Goal: Task Accomplishment & Management: Complete application form

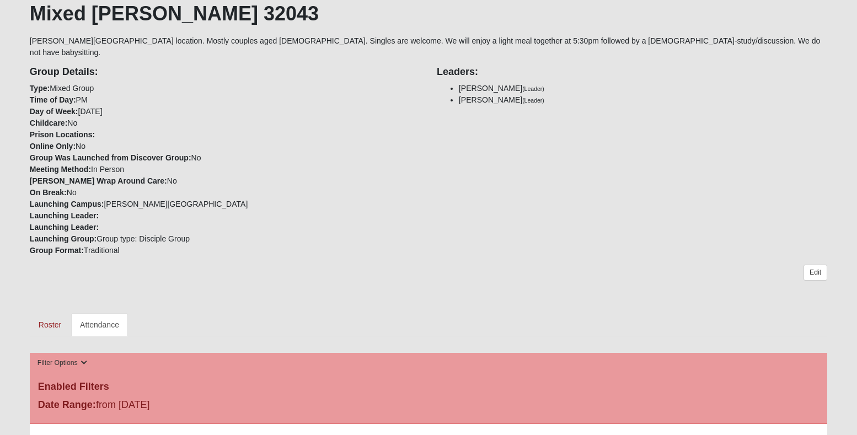
scroll to position [215, 0]
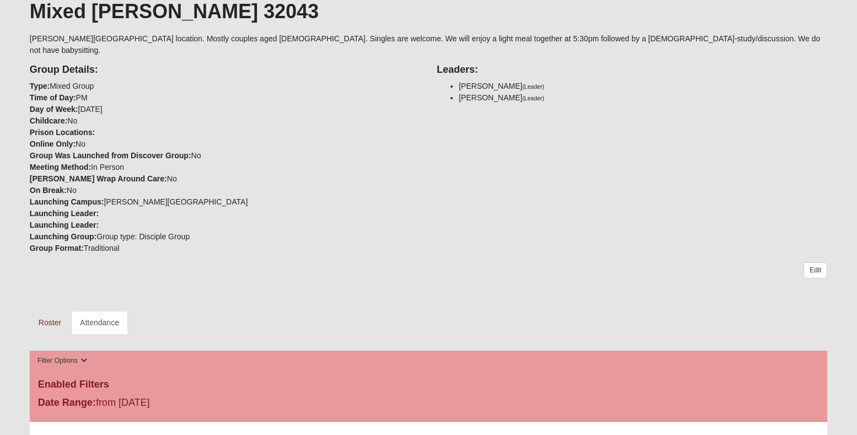
click at [98, 312] on link "Attendance" at bounding box center [99, 322] width 57 height 23
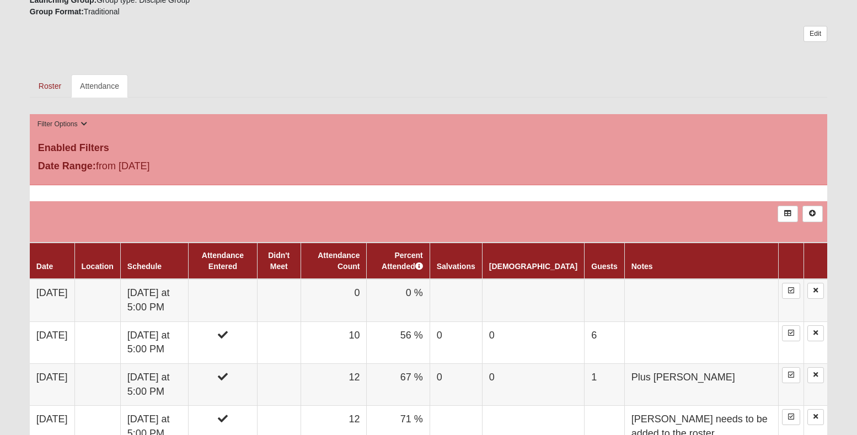
scroll to position [452, 0]
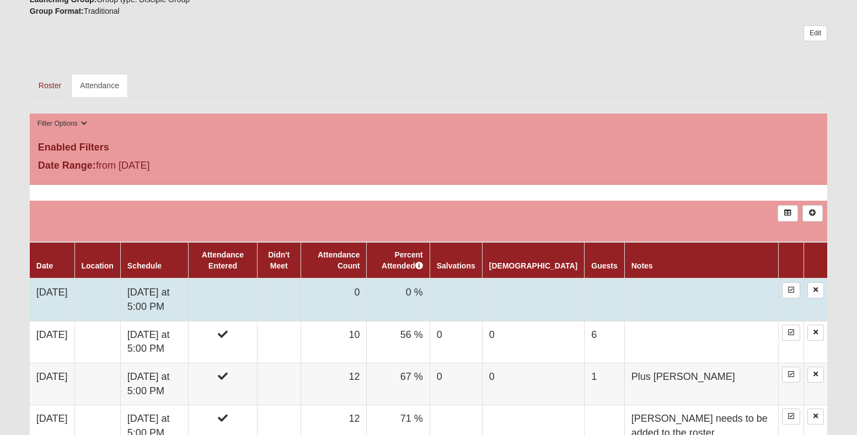
click at [57, 279] on td "[DATE]" at bounding box center [52, 300] width 45 height 42
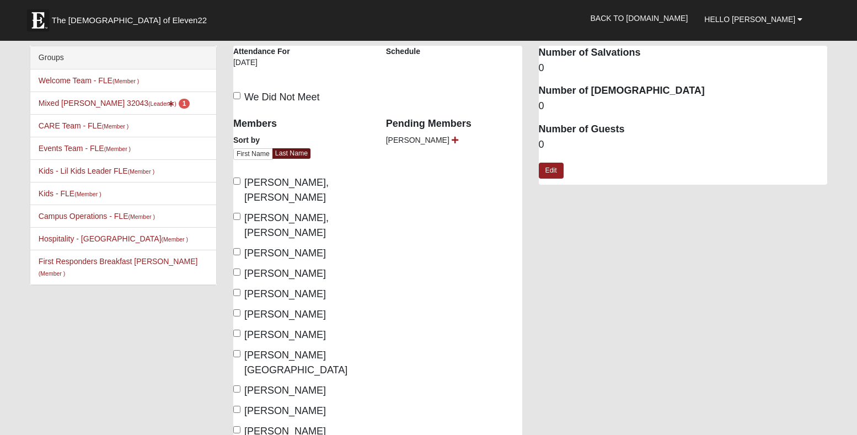
click at [237, 182] on input "Andrea, Donna" at bounding box center [236, 181] width 7 height 7
checkbox input "true"
click at [236, 213] on input "Andrea, Frank" at bounding box center [236, 216] width 7 height 7
checkbox input "true"
click at [236, 269] on input "Denton, Charles" at bounding box center [236, 272] width 7 height 7
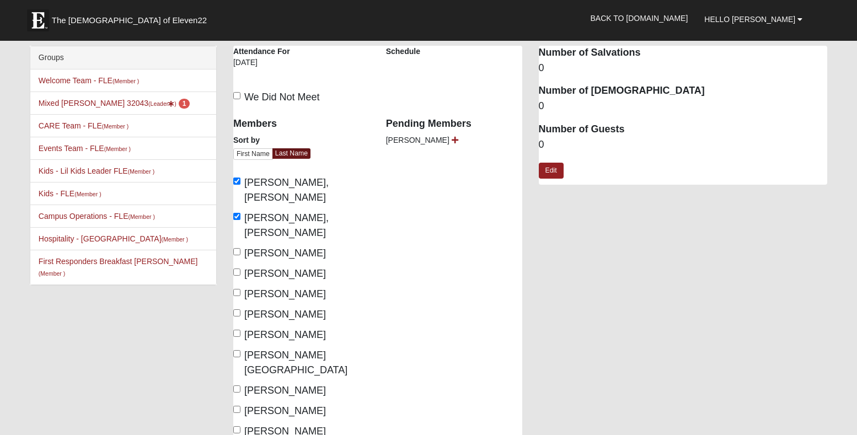
checkbox input "true"
click at [237, 289] on input "Denton, Shali" at bounding box center [236, 292] width 7 height 7
checkbox input "true"
click at [237, 310] on input "Dixon, Miranda" at bounding box center [236, 313] width 7 height 7
checkbox input "true"
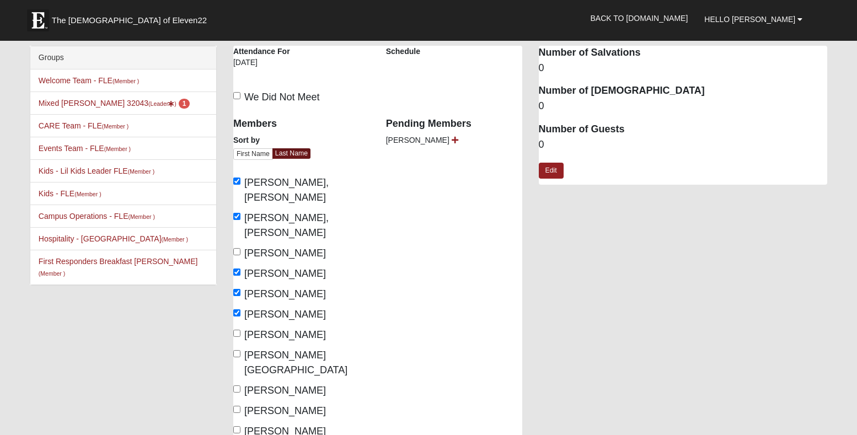
click at [234, 330] on input "Dixon, Philip" at bounding box center [236, 333] width 7 height 7
checkbox input "true"
click at [237, 386] on input "Jackson, Leslie" at bounding box center [236, 389] width 7 height 7
checkbox input "true"
click at [238, 406] on input "Otto, David" at bounding box center [236, 409] width 7 height 7
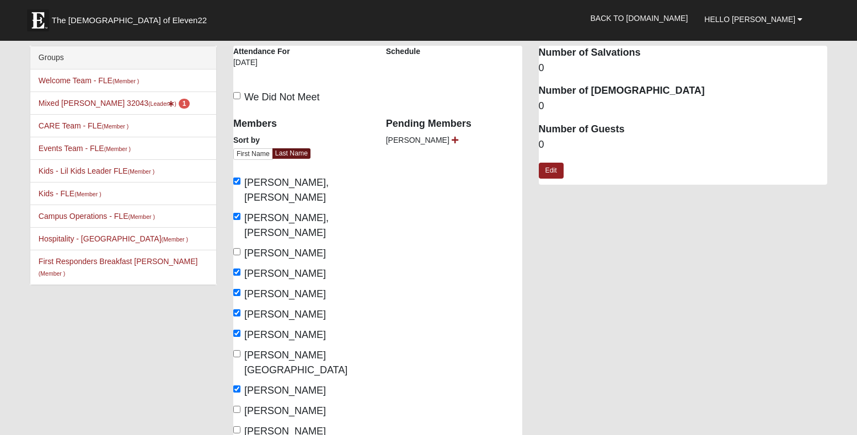
checkbox input "true"
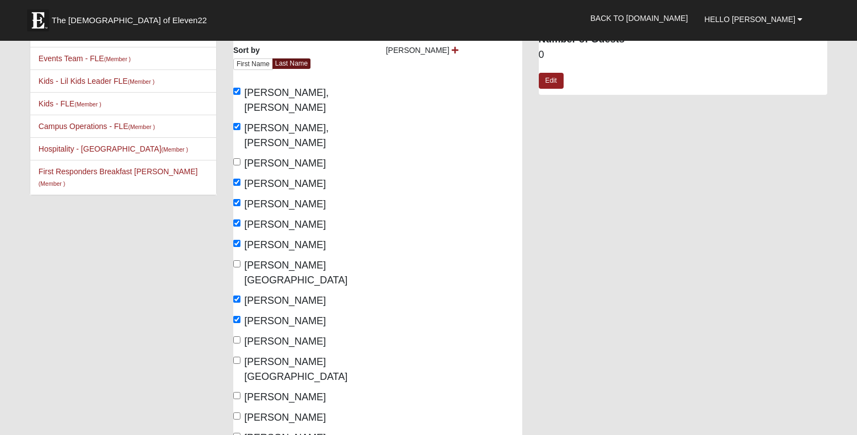
scroll to position [94, 0]
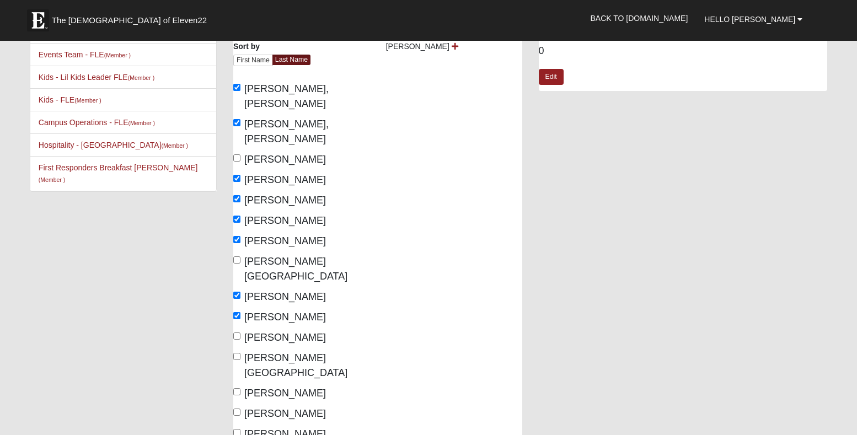
click at [237, 333] on input "Ruesskamp, Donnie" at bounding box center [236, 336] width 7 height 7
checkbox input "true"
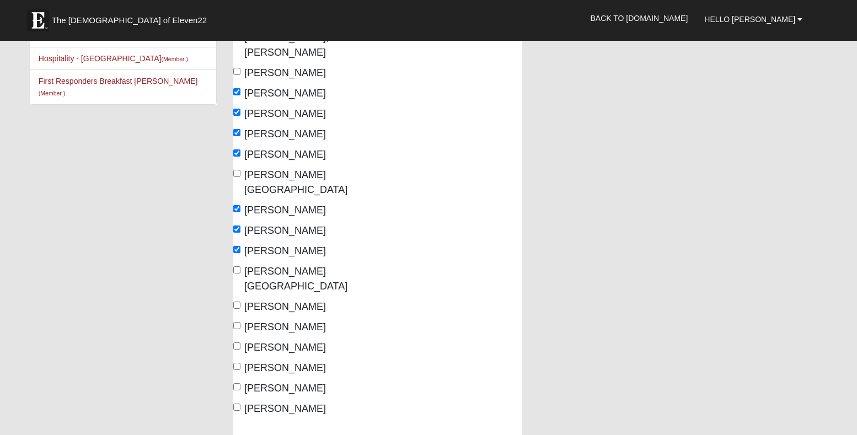
scroll to position [182, 0]
click at [237, 362] on input "Williamson, Amy" at bounding box center [236, 365] width 7 height 7
checkbox input "true"
click at [236, 342] on input "Williamson, Amy" at bounding box center [236, 345] width 7 height 7
checkbox input "true"
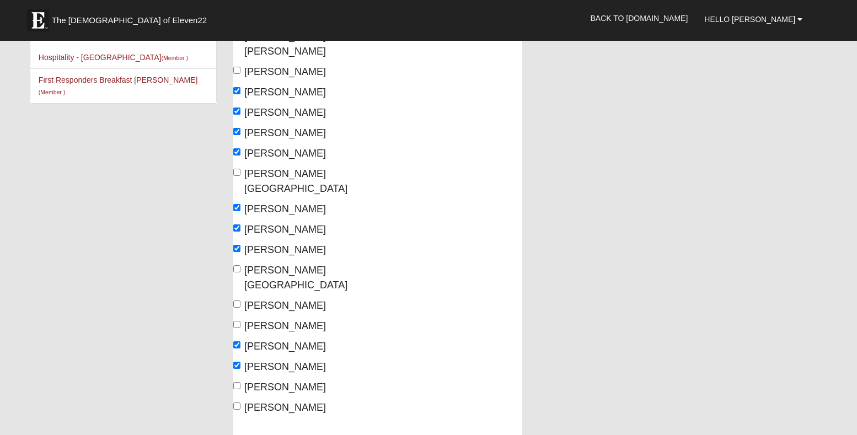
click at [236, 382] on input "Woodward, Mike" at bounding box center [236, 385] width 7 height 7
checkbox input "true"
click at [237, 403] on input "Woodward, Sallie" at bounding box center [236, 406] width 7 height 7
checkbox input "true"
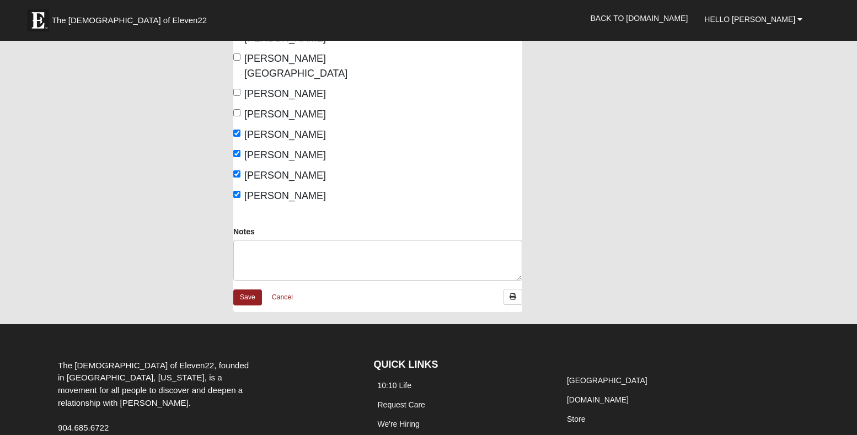
scroll to position [376, 0]
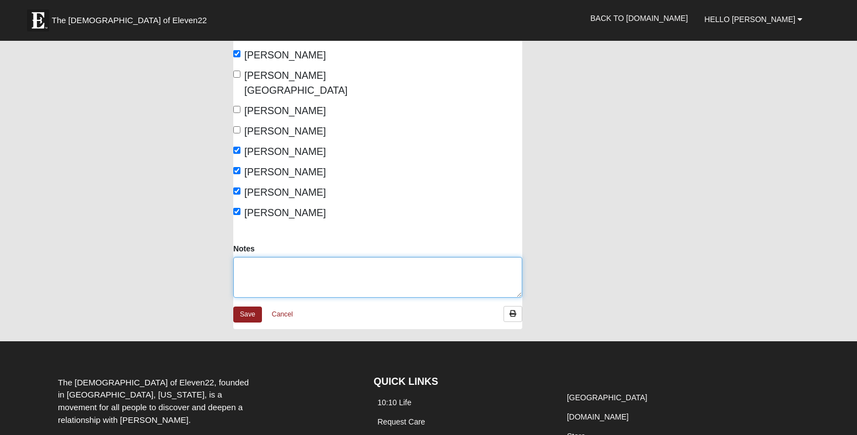
click at [254, 257] on textarea "Notes" at bounding box center [377, 277] width 289 height 41
type textarea "one guest"
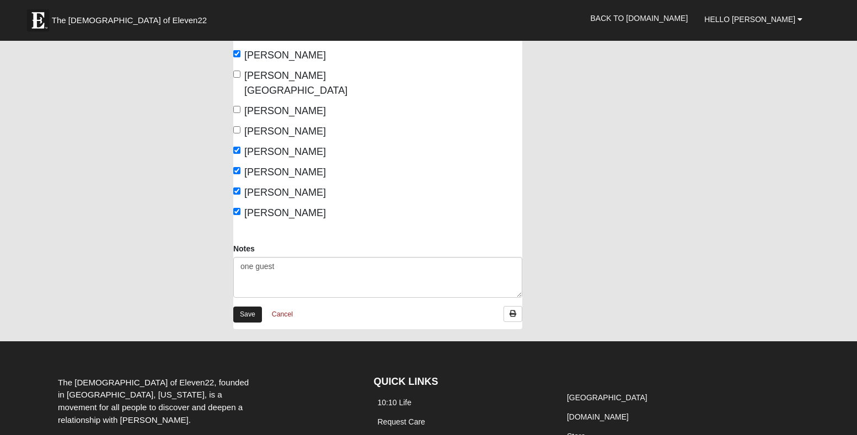
click at [250, 307] on link "Save" at bounding box center [247, 315] width 29 height 16
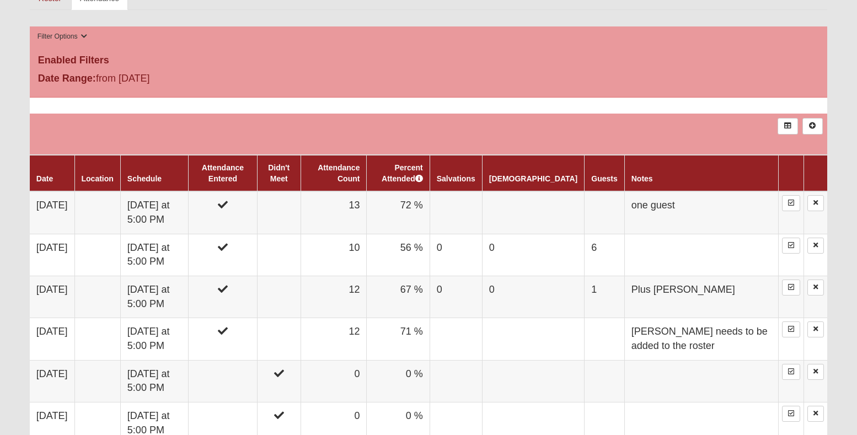
scroll to position [541, 0]
